Goal: Task Accomplishment & Management: Use online tool/utility

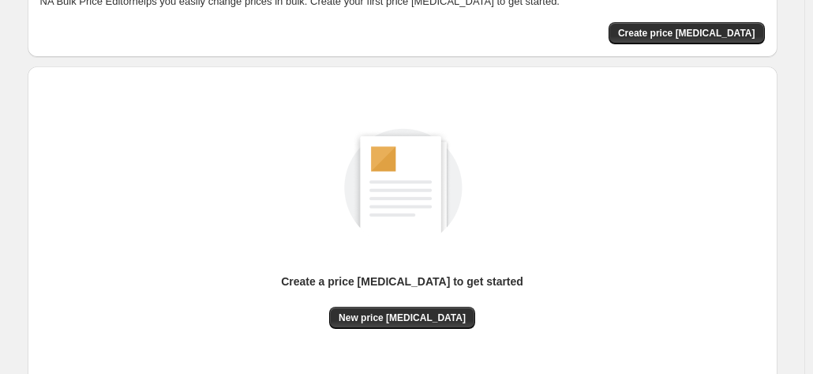
scroll to position [217, 0]
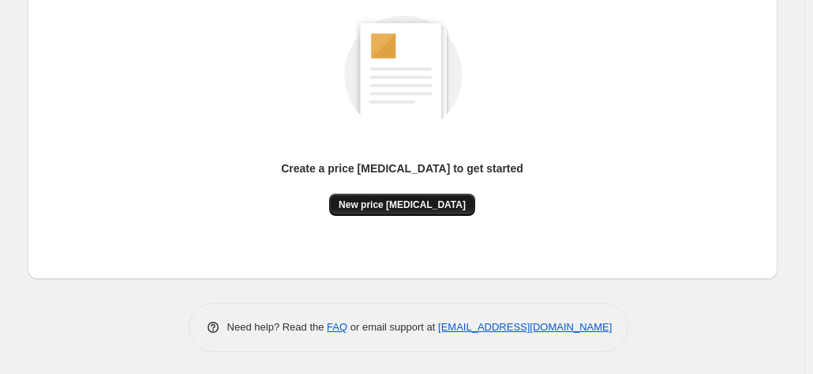
click at [436, 195] on button "New price [MEDICAL_DATA]" at bounding box center [402, 204] width 146 height 22
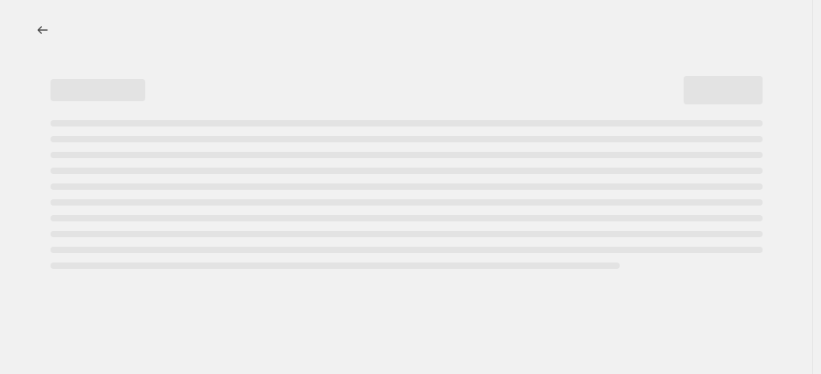
select select "percentage"
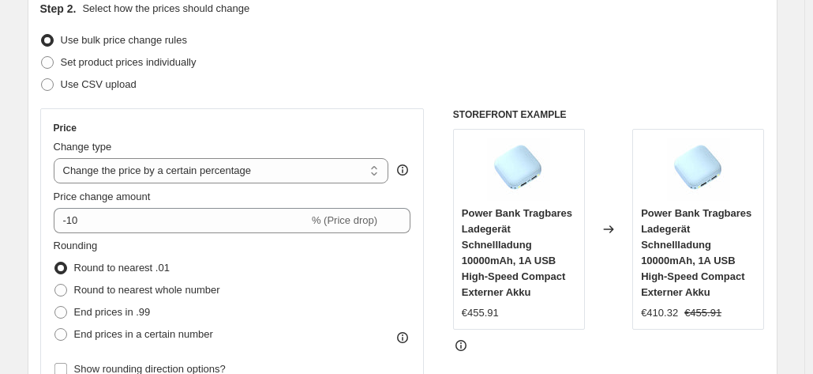
scroll to position [237, 0]
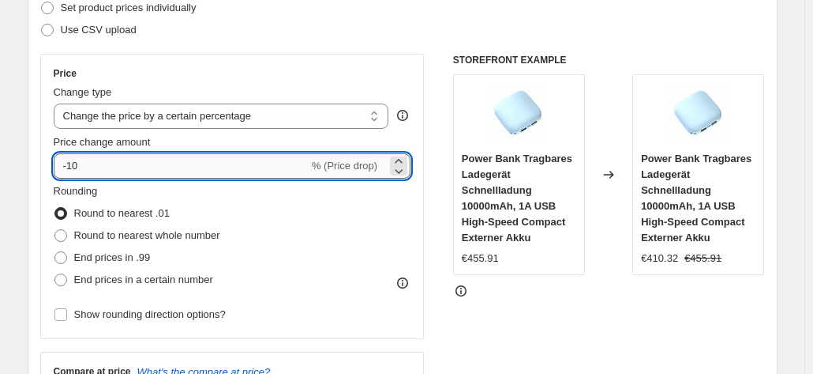
click at [168, 171] on input "-10" at bounding box center [181, 165] width 255 height 25
type input "-1"
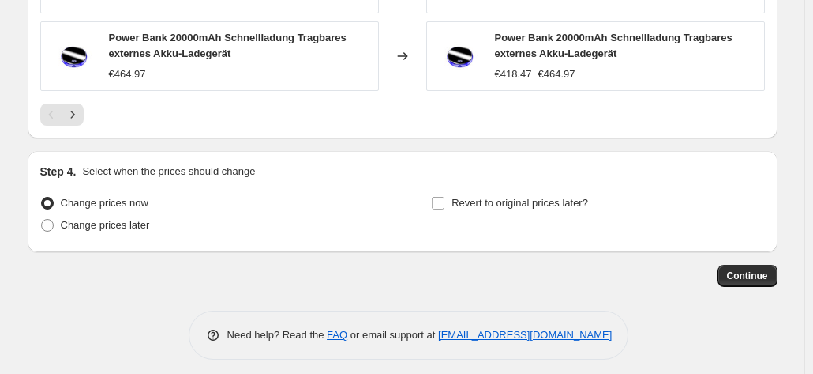
scroll to position [1258, 0]
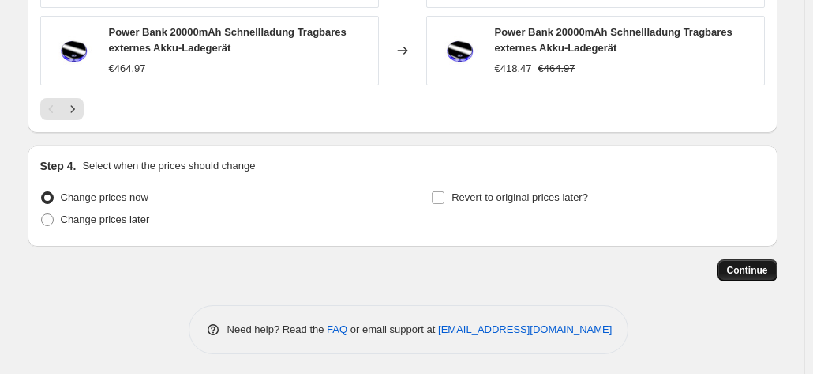
type input "-30"
click at [750, 272] on span "Continue" at bounding box center [747, 270] width 41 height 13
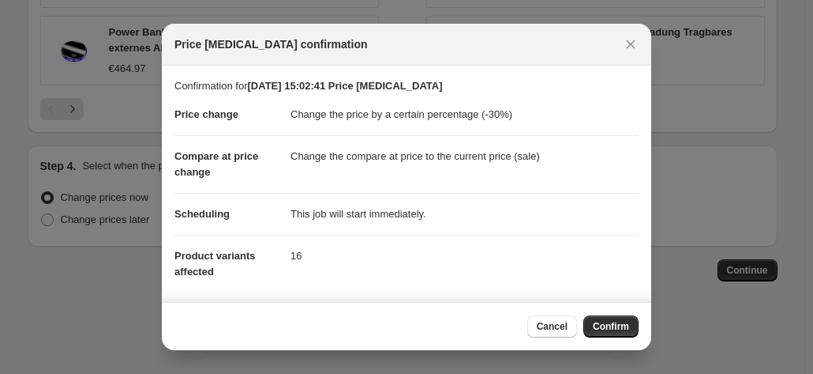
click at [620, 325] on span "Confirm" at bounding box center [611, 326] width 36 height 13
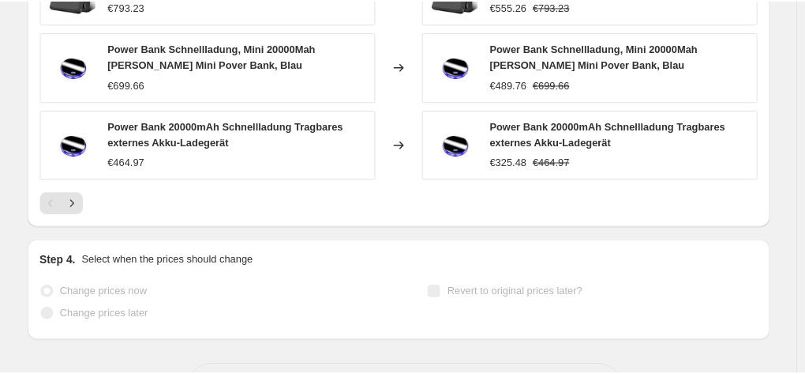
scroll to position [1299, 0]
